Goal: Obtain resource: Download file/media

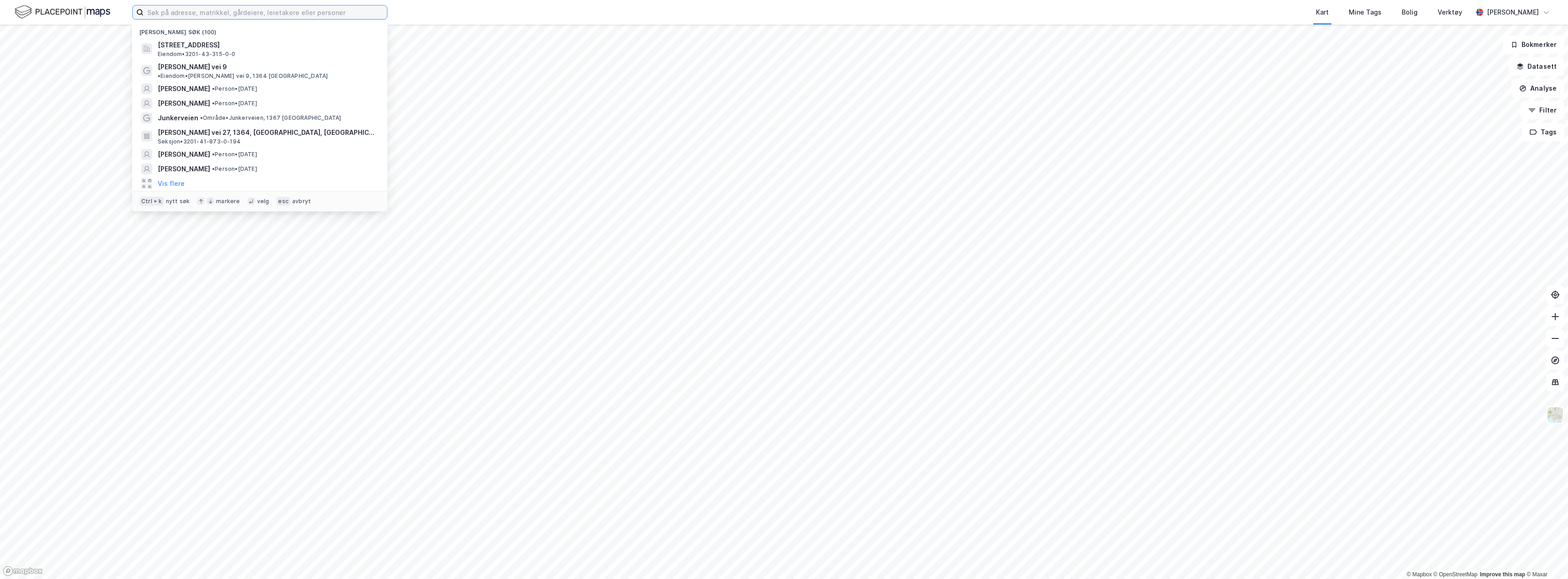
click at [196, 14] on input at bounding box center [265, 12] width 243 height 13
click at [208, 164] on span "[PERSON_NAME]" at bounding box center [184, 169] width 52 height 11
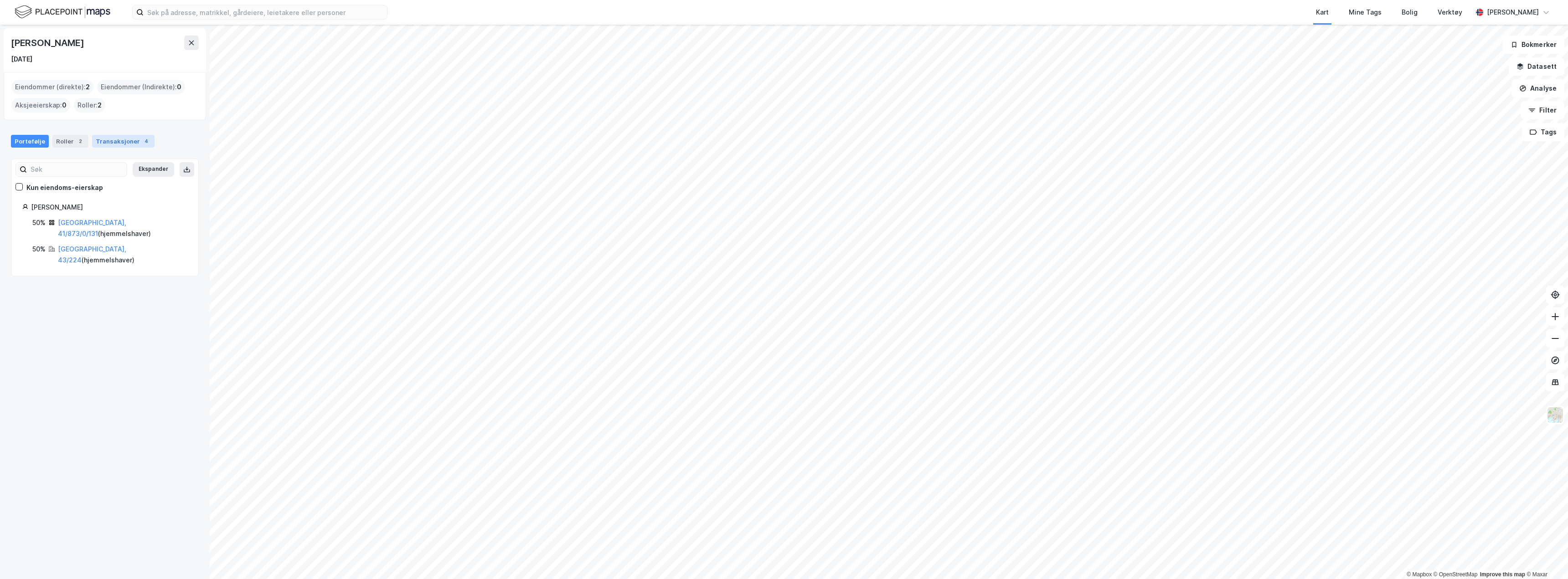
click at [111, 141] on div "Transaksjoner 4" at bounding box center [123, 141] width 63 height 13
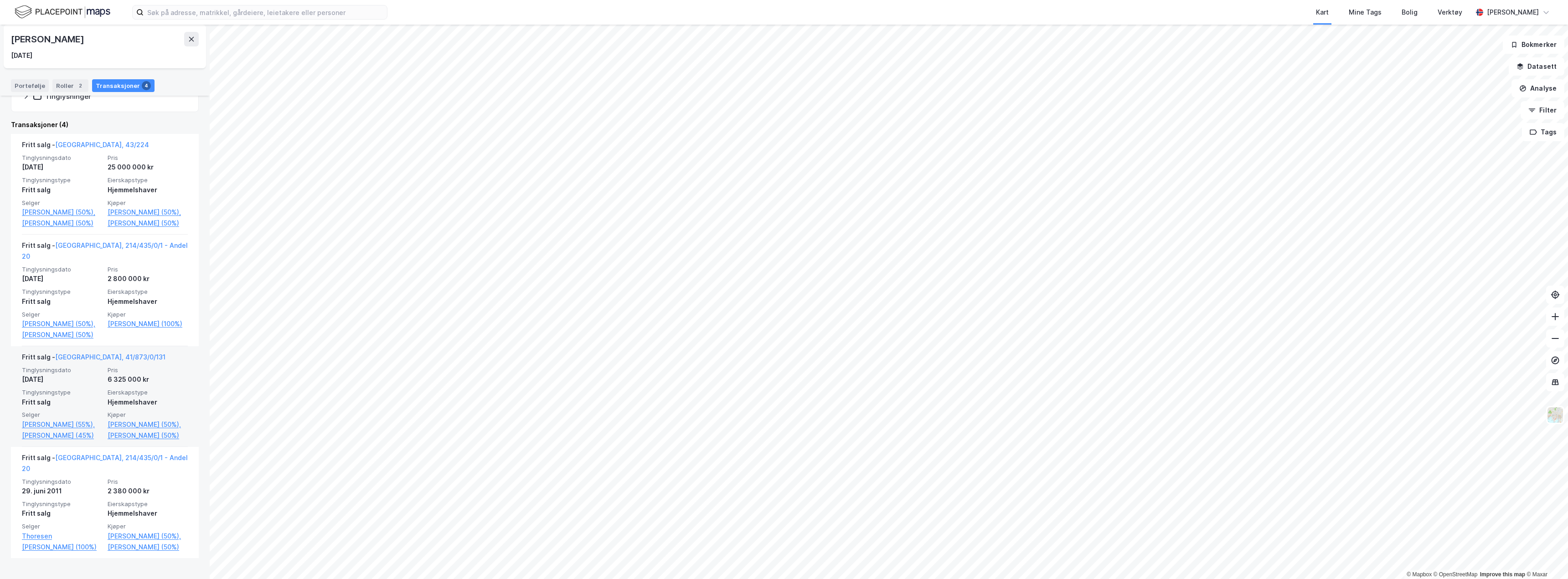
scroll to position [192, 0]
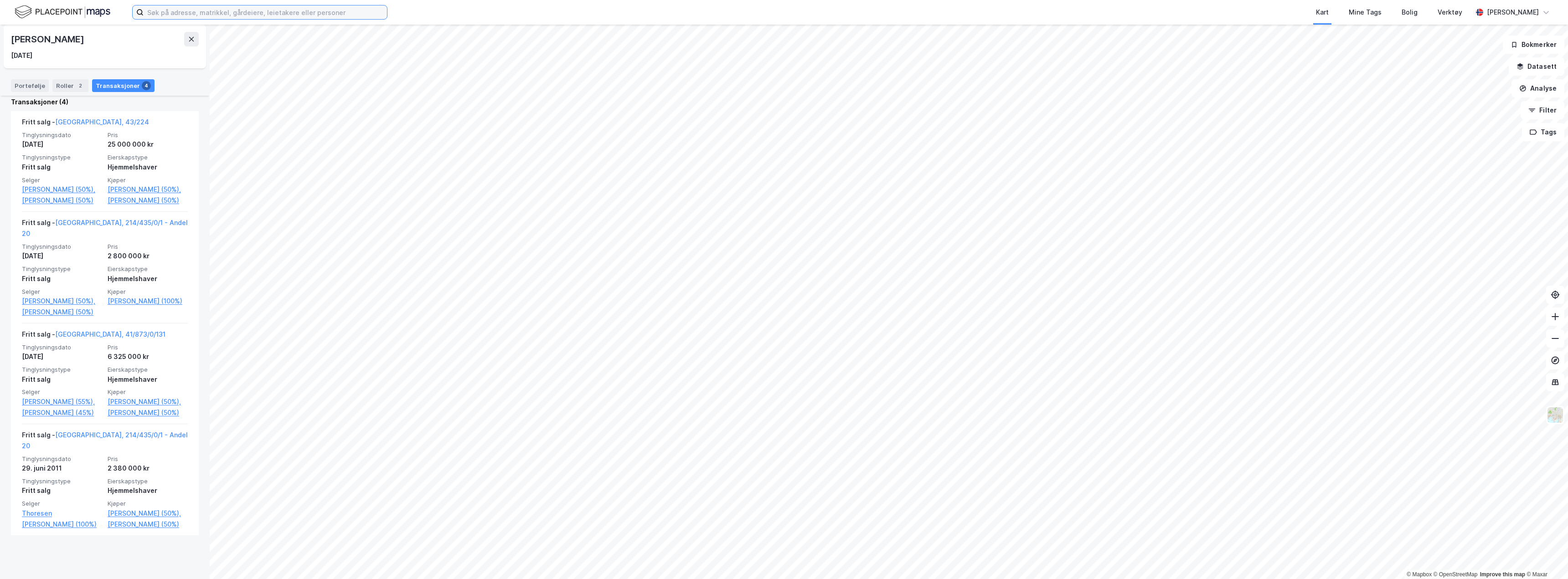
click at [211, 12] on input at bounding box center [265, 12] width 243 height 13
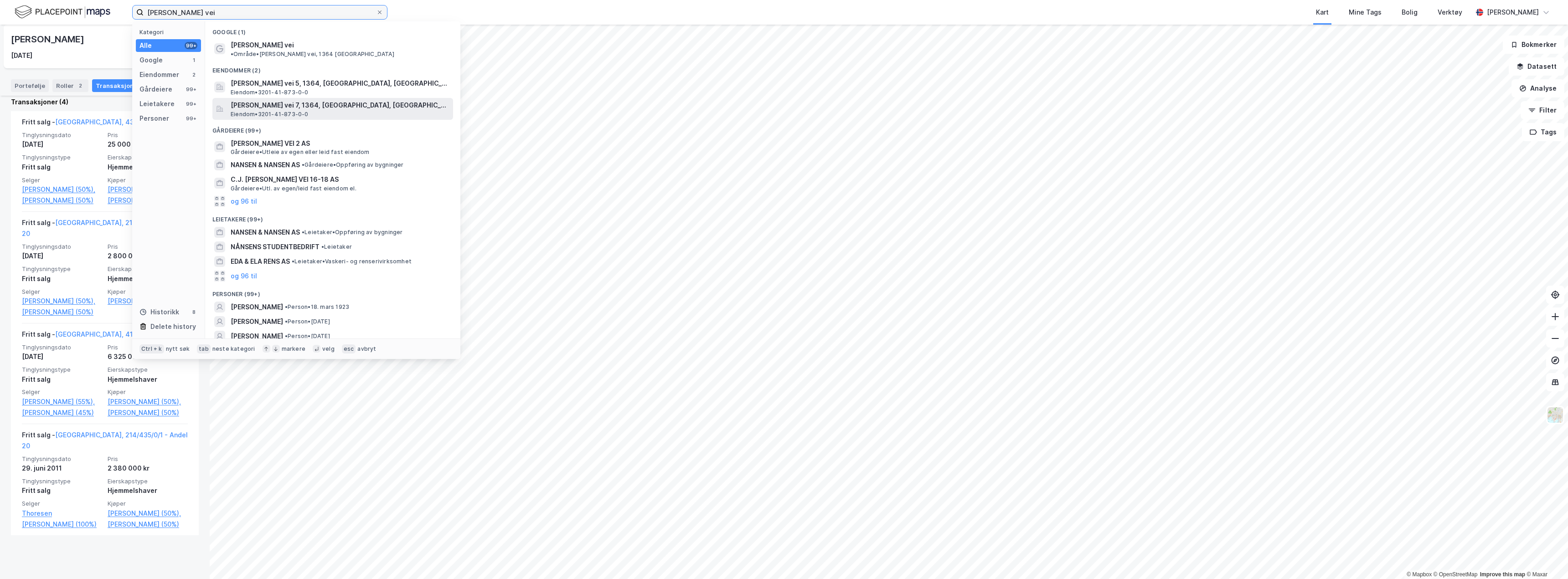
type input "[PERSON_NAME] vei"
click at [267, 100] on span "[PERSON_NAME] vei 7, 1364, [GEOGRAPHIC_DATA], [GEOGRAPHIC_DATA]" at bounding box center [340, 105] width 219 height 11
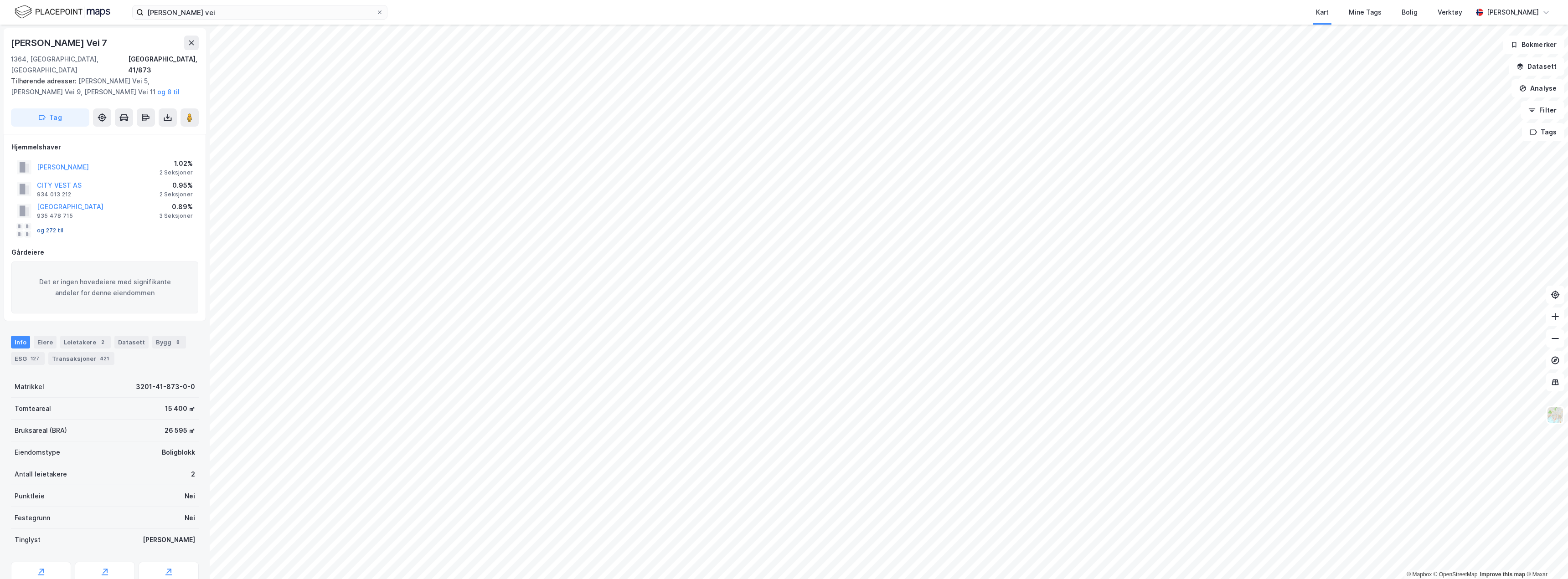
click at [0, 0] on button "og 272 til" at bounding box center [0, 0] width 0 height 0
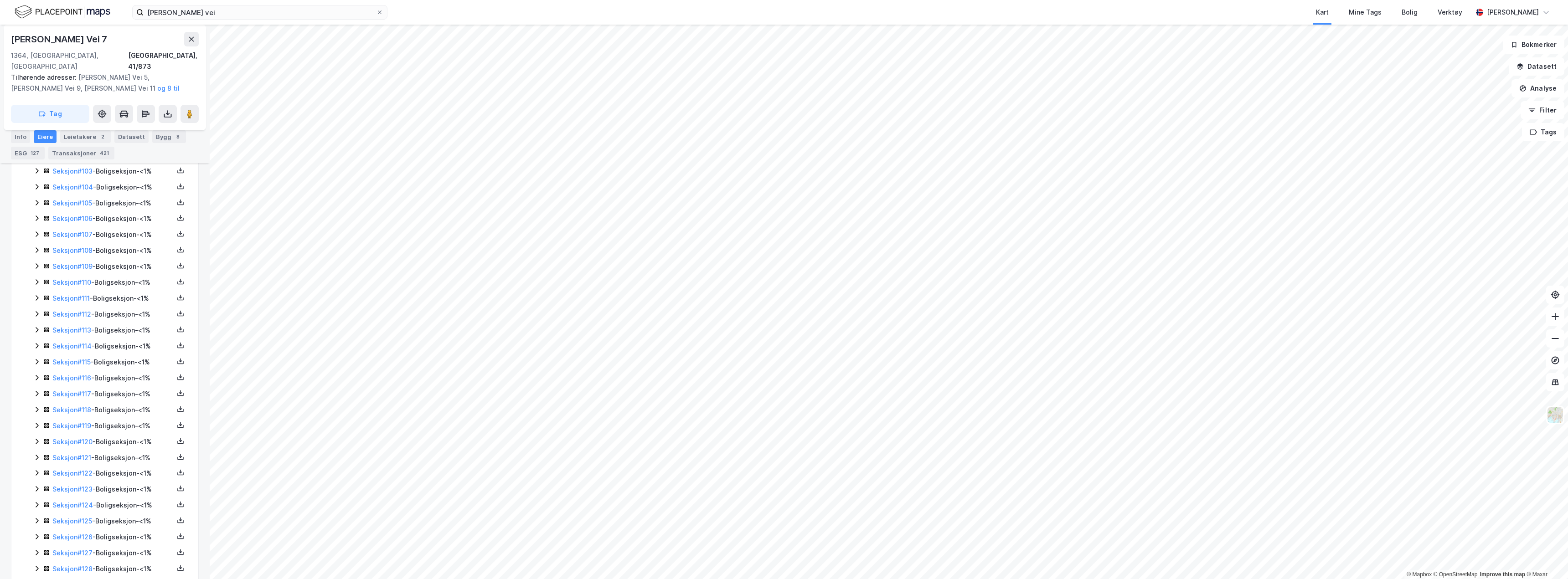
scroll to position [1975, 0]
click at [37, 525] on icon at bounding box center [37, 529] width 7 height 7
click at [177, 343] on icon at bounding box center [181, 347] width 7 height 7
click at [131, 314] on div "Grunnbok" at bounding box center [125, 319] width 30 height 11
